Goal: Go to known website: Access a specific website the user already knows

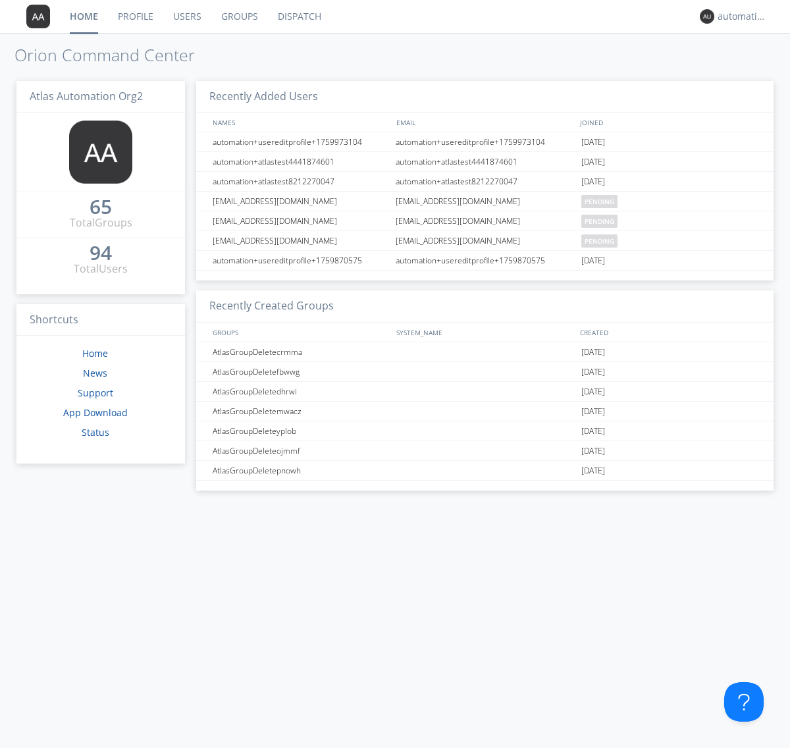
click at [298, 16] on link "Dispatch" at bounding box center [299, 16] width 63 height 33
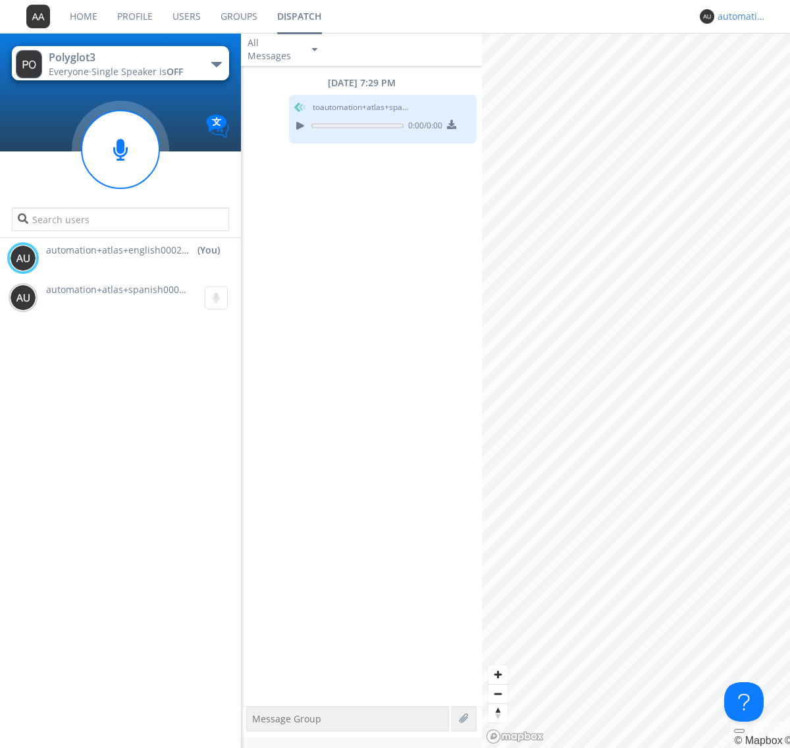
click at [739, 16] on div "automation+atlas+english0002+org2" at bounding box center [742, 16] width 49 height 13
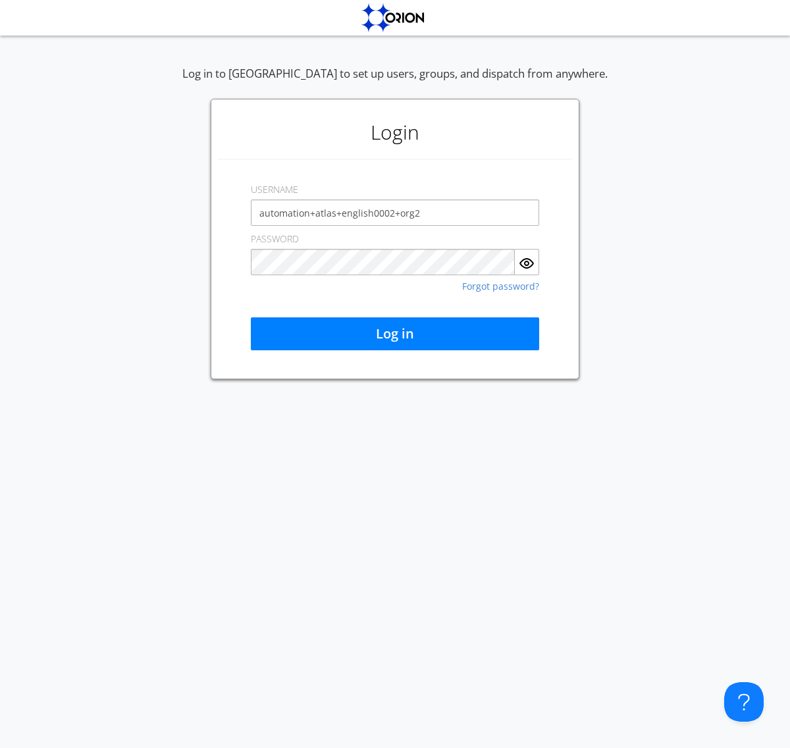
type input "automation+atlas+english0002+org2"
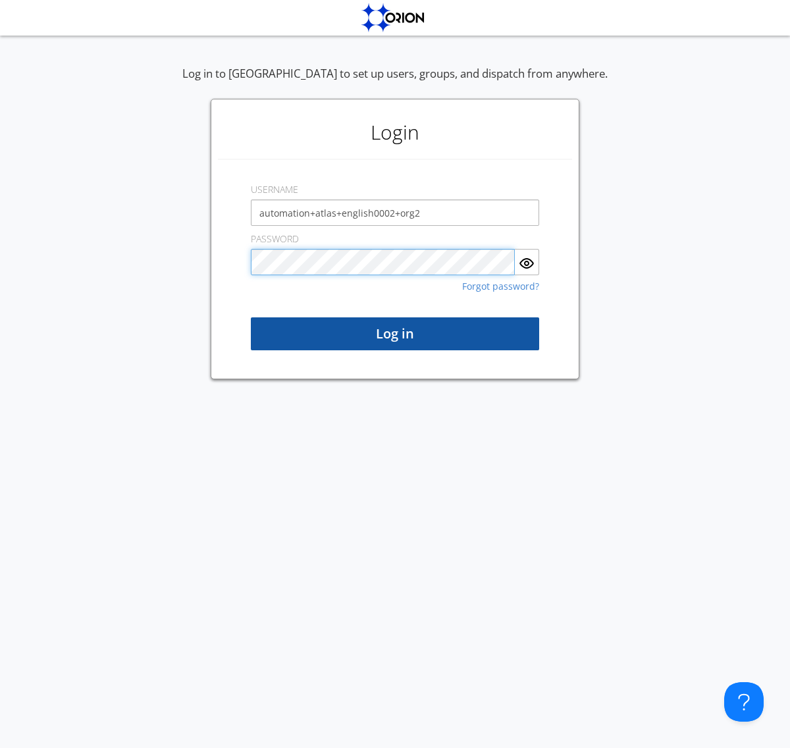
click at [395, 334] on button "Log in" at bounding box center [395, 333] width 288 height 33
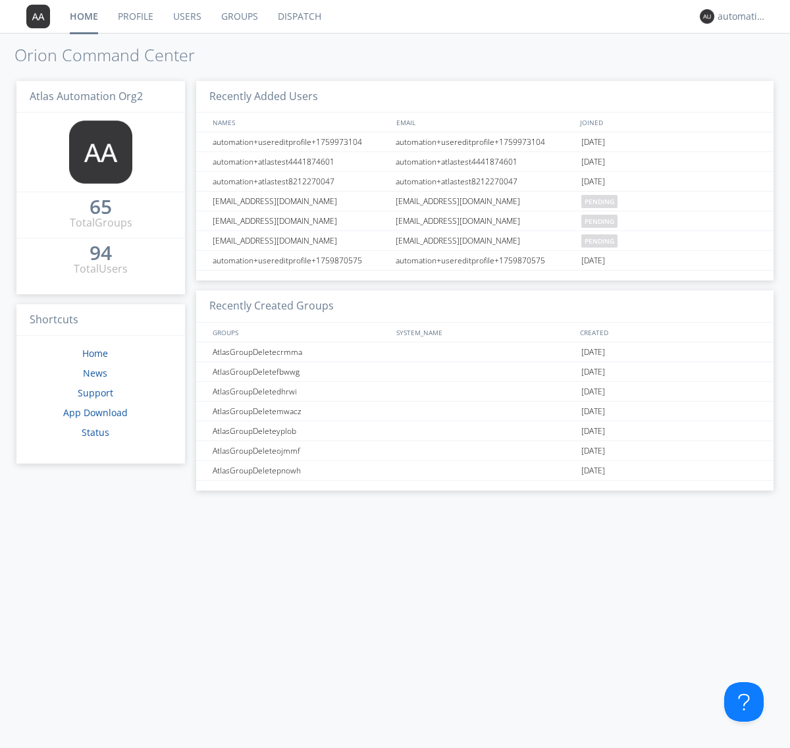
click at [298, 16] on link "Dispatch" at bounding box center [299, 16] width 63 height 33
